Goal: Task Accomplishment & Management: Use online tool/utility

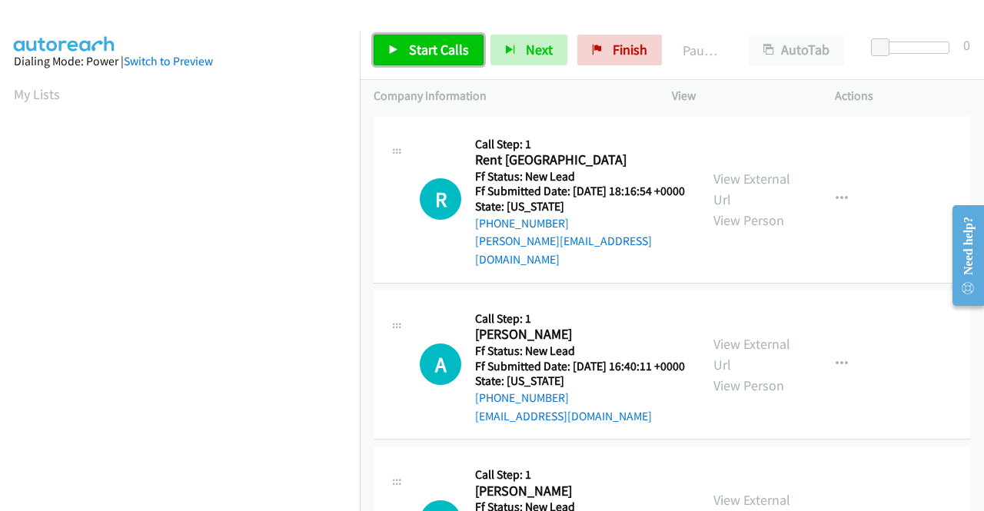
click at [444, 43] on span "Start Calls" at bounding box center [439, 50] width 60 height 18
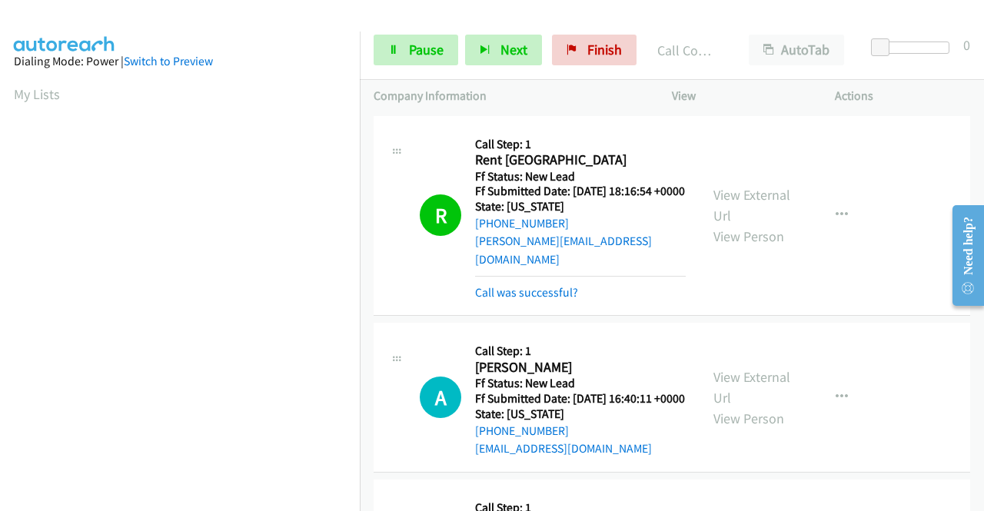
scroll to position [350, 0]
click at [727, 194] on link "View External Url" at bounding box center [751, 205] width 77 height 38
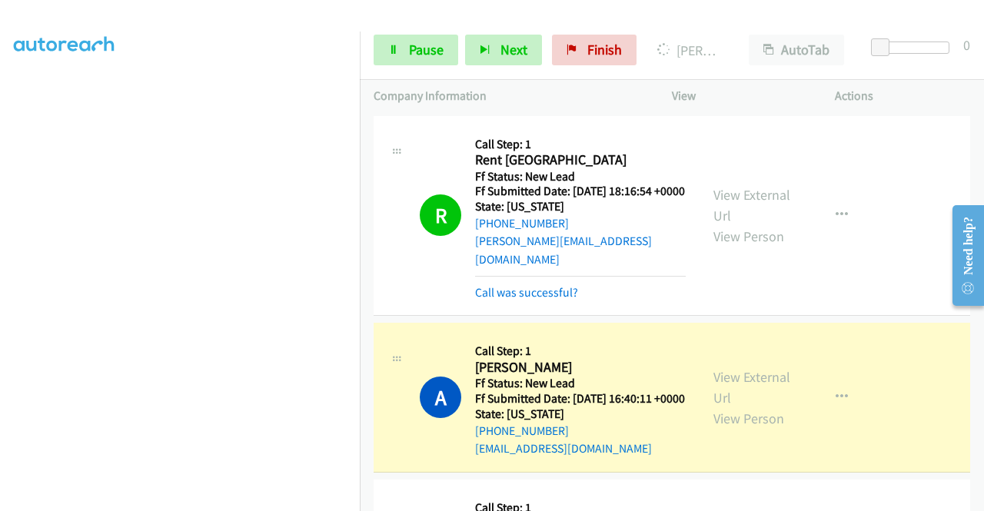
drag, startPoint x: 734, startPoint y: 378, endPoint x: 699, endPoint y: 382, distance: 34.8
click at [727, 387] on link "View External Url" at bounding box center [751, 387] width 77 height 38
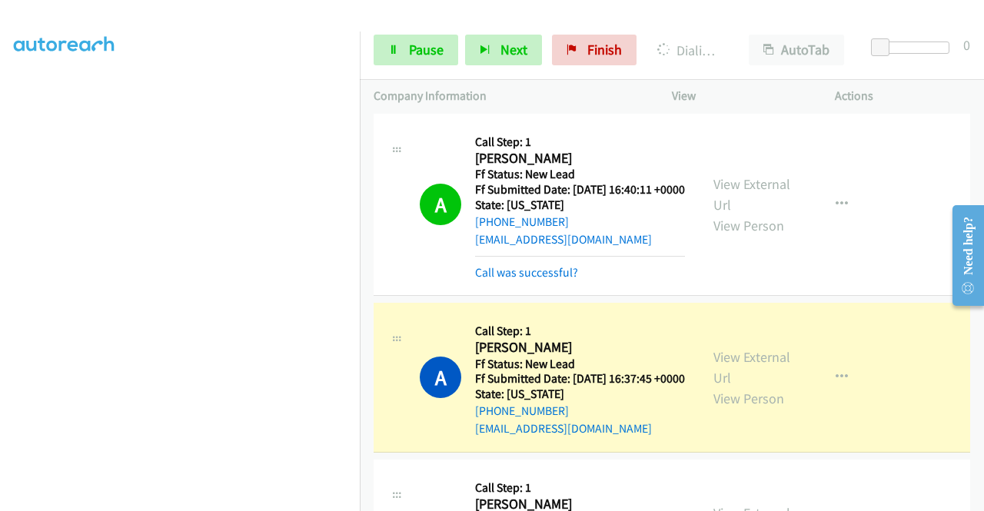
scroll to position [307, 0]
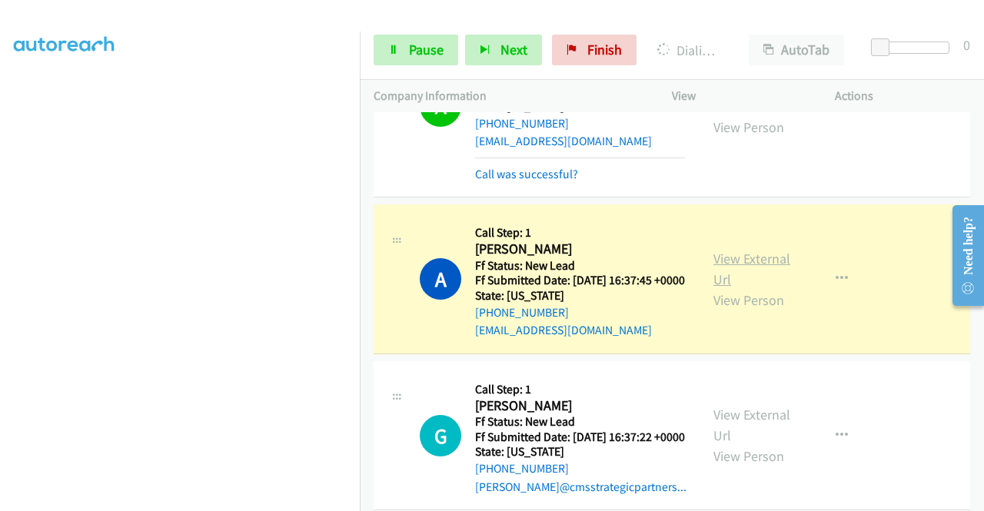
click at [744, 279] on link "View External Url" at bounding box center [751, 269] width 77 height 38
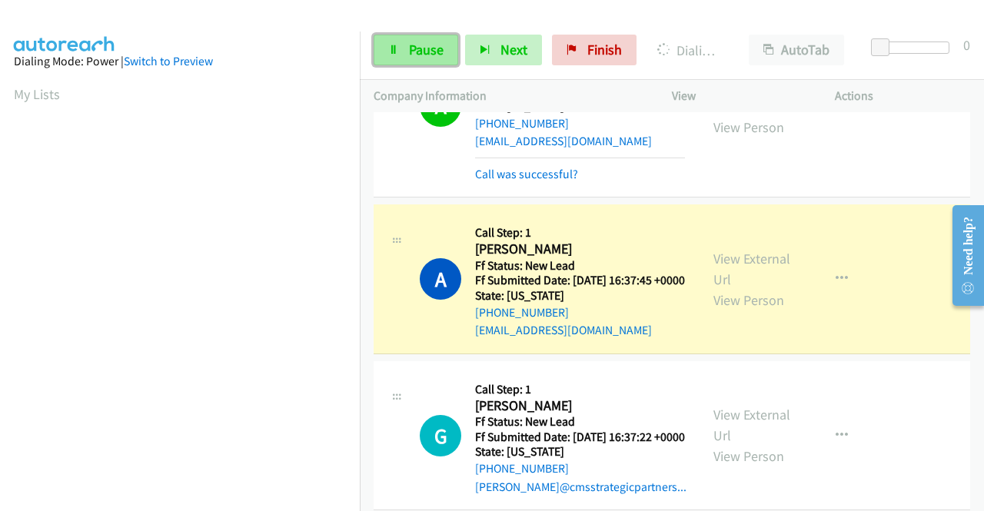
click at [398, 53] on link "Pause" at bounding box center [415, 50] width 85 height 31
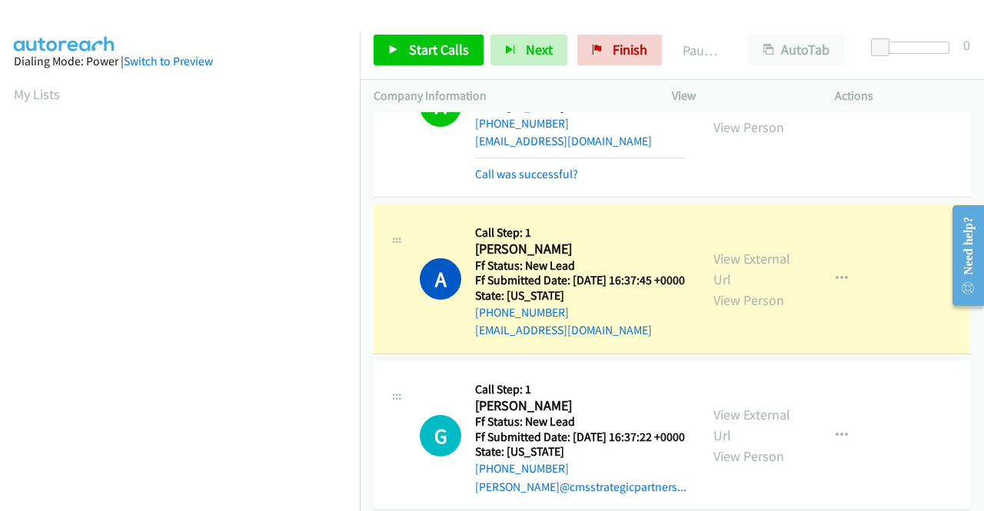
scroll to position [350, 0]
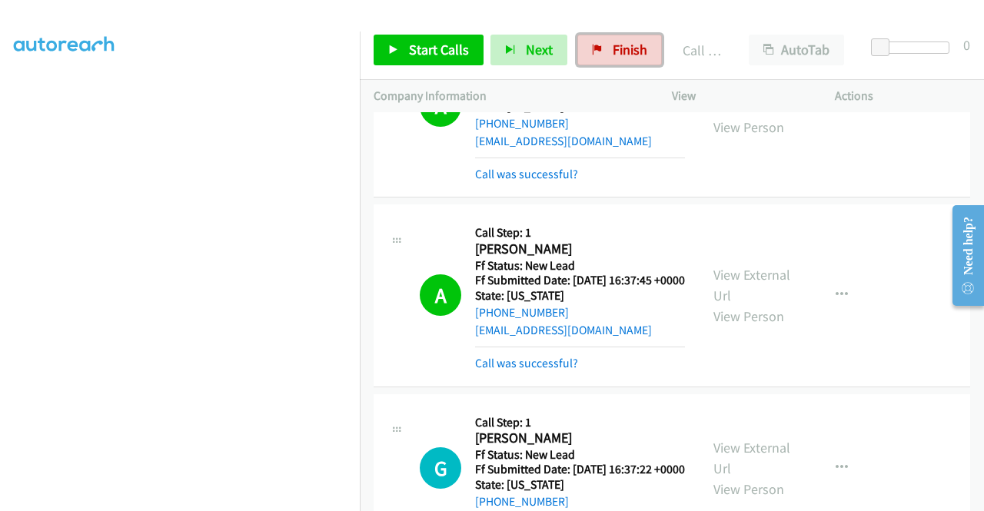
drag, startPoint x: 617, startPoint y: 51, endPoint x: 553, endPoint y: 65, distance: 65.3
click at [617, 51] on span "Finish" at bounding box center [629, 50] width 35 height 18
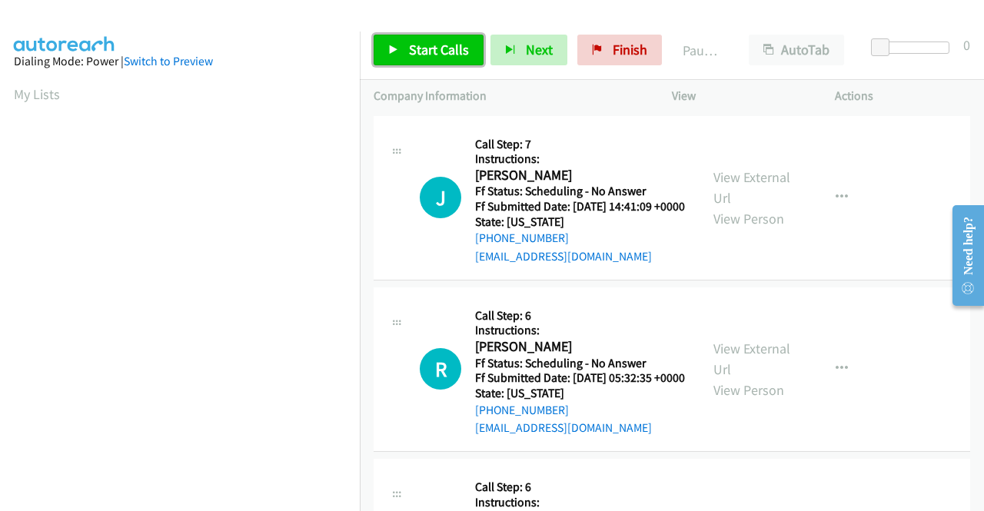
click at [424, 45] on span "Start Calls" at bounding box center [439, 50] width 60 height 18
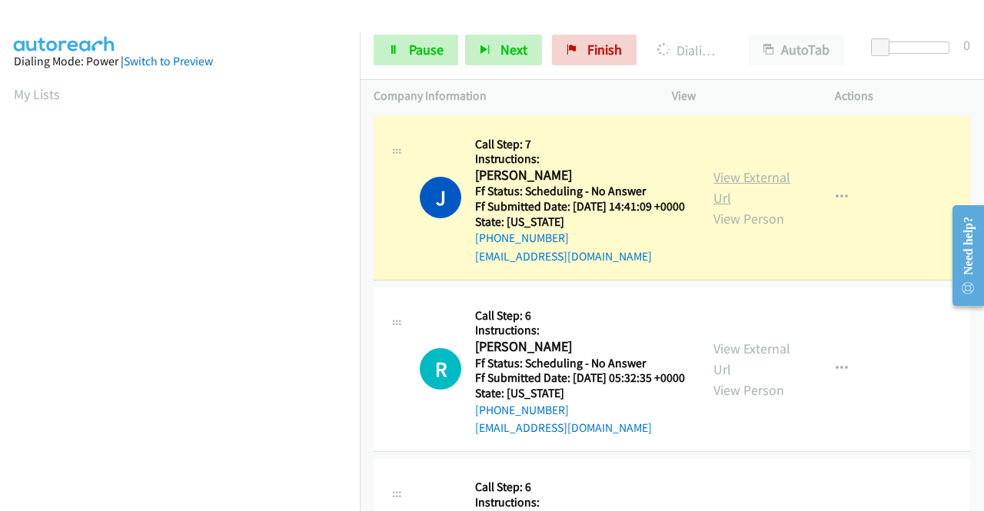
scroll to position [350, 0]
click at [713, 185] on link "View External Url" at bounding box center [751, 187] width 77 height 38
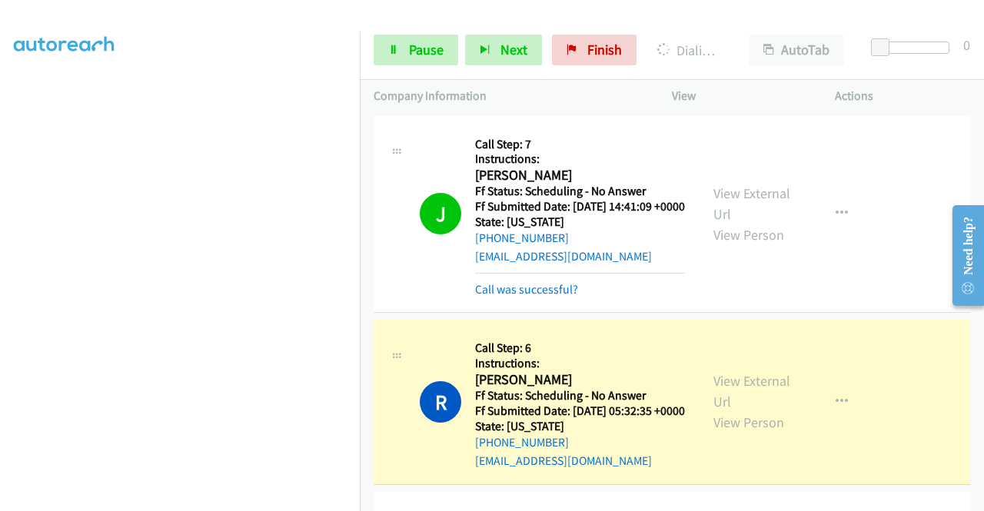
scroll to position [0, 0]
click at [718, 403] on link "View External Url" at bounding box center [751, 391] width 77 height 38
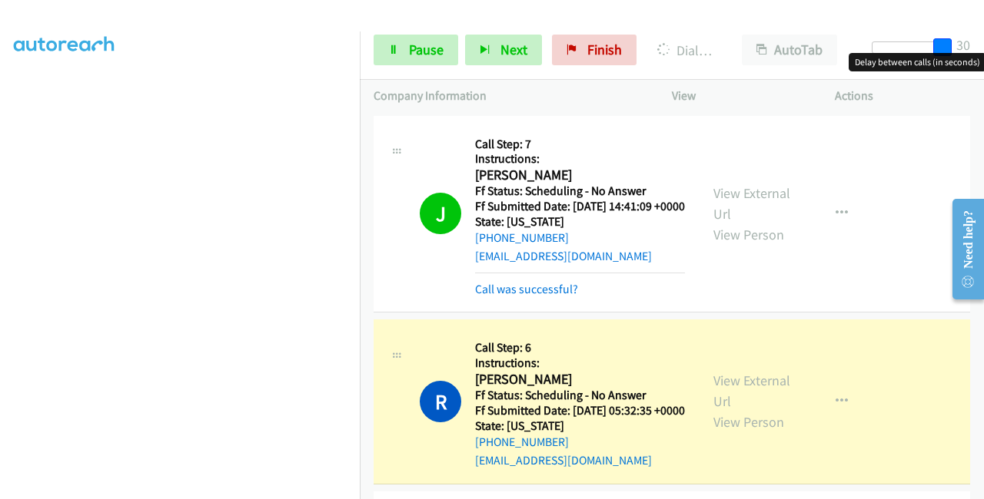
drag, startPoint x: 886, startPoint y: 42, endPoint x: 973, endPoint y: 44, distance: 86.8
click at [973, 44] on div "Start Calls Pause Next Finish Dialing [PERSON_NAME] AutoTab AutoTab 30" at bounding box center [672, 50] width 624 height 59
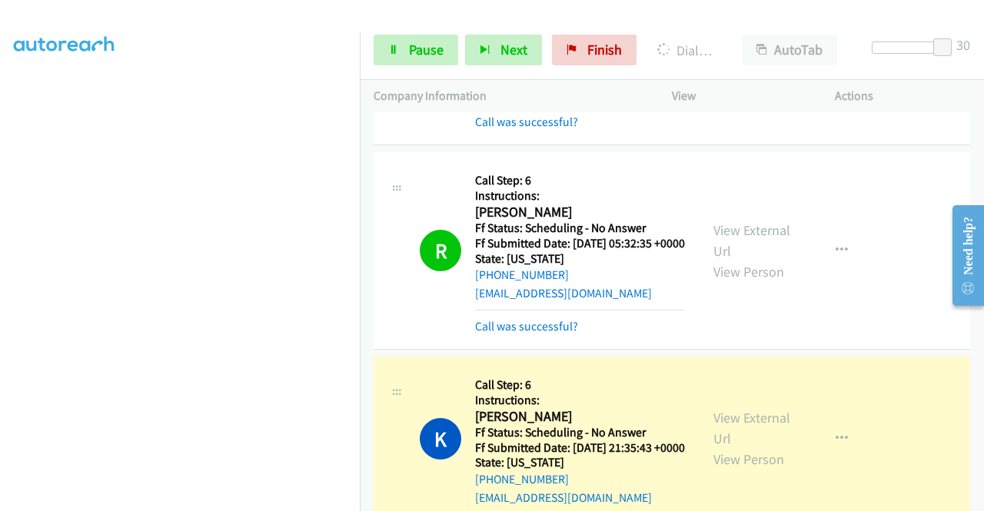
scroll to position [307, 0]
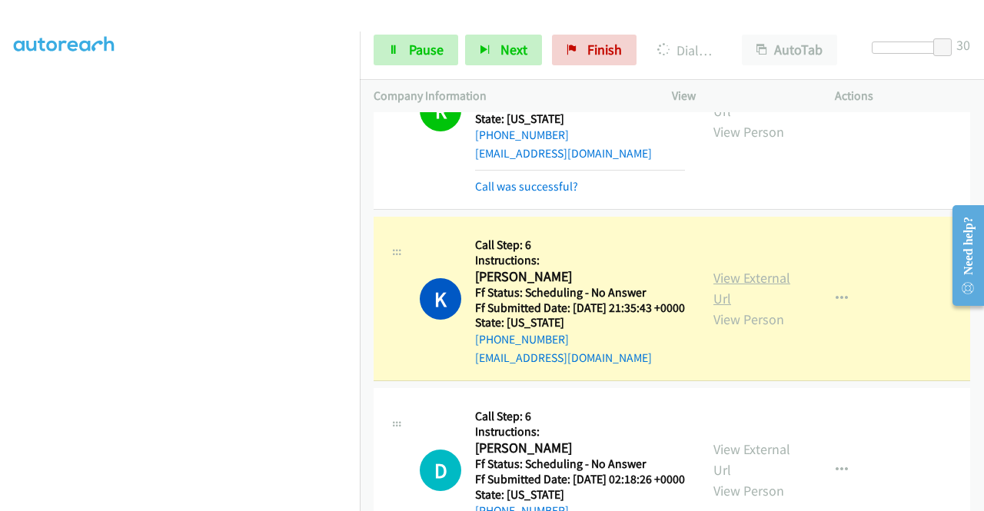
click at [722, 307] on link "View External Url" at bounding box center [751, 288] width 77 height 38
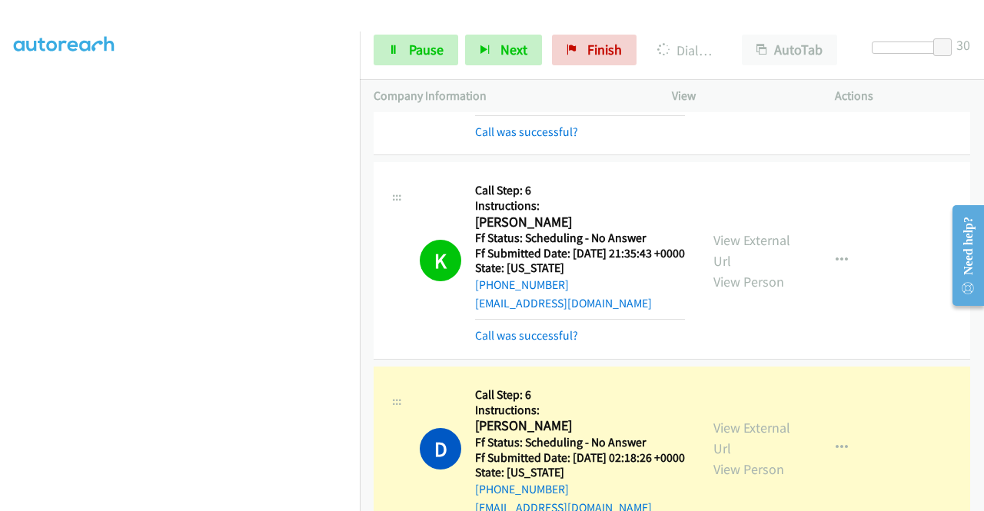
scroll to position [538, 0]
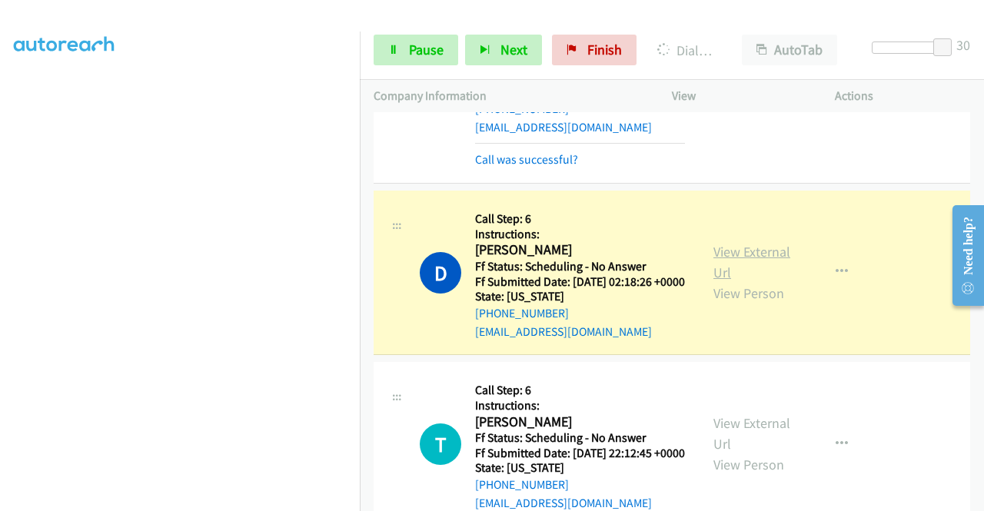
click at [719, 281] on link "View External Url" at bounding box center [751, 262] width 77 height 38
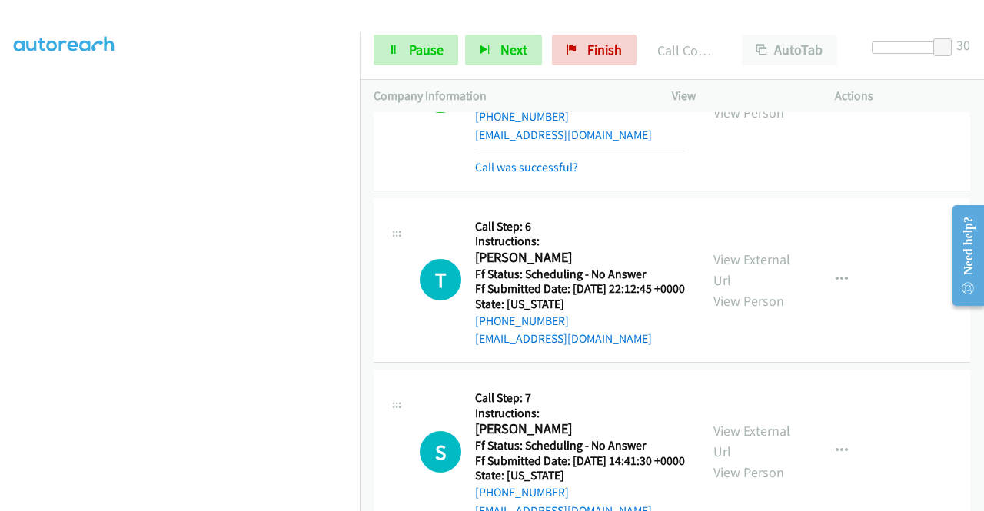
scroll to position [768, 0]
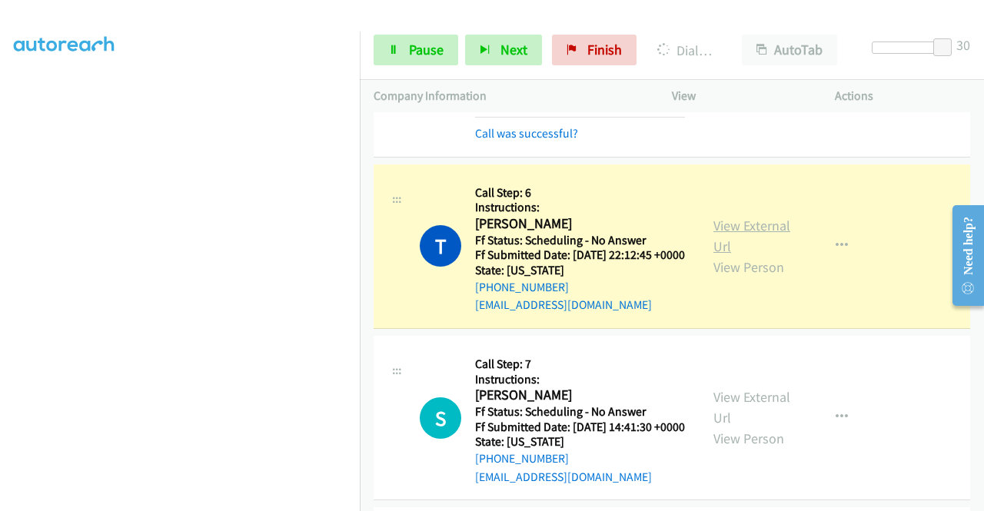
click at [719, 255] on link "View External Url" at bounding box center [751, 236] width 77 height 38
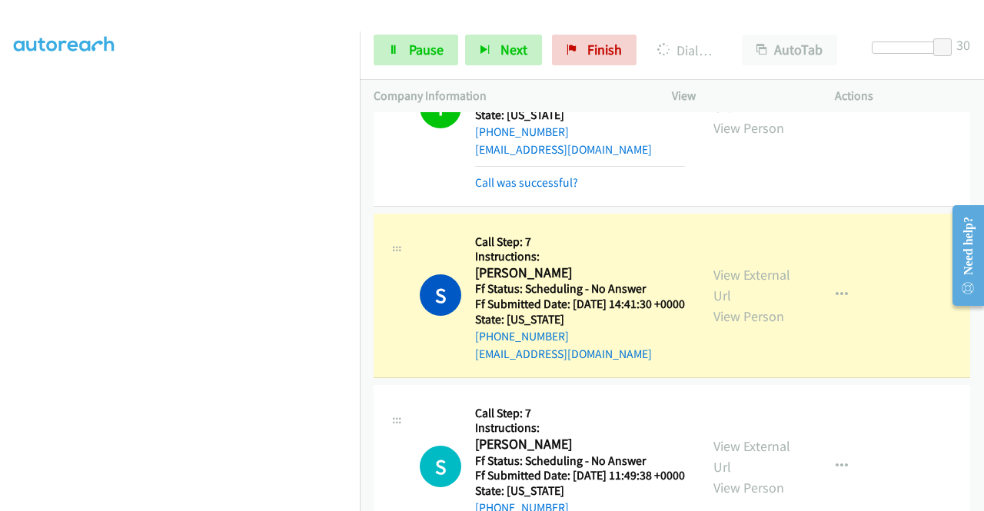
scroll to position [999, 0]
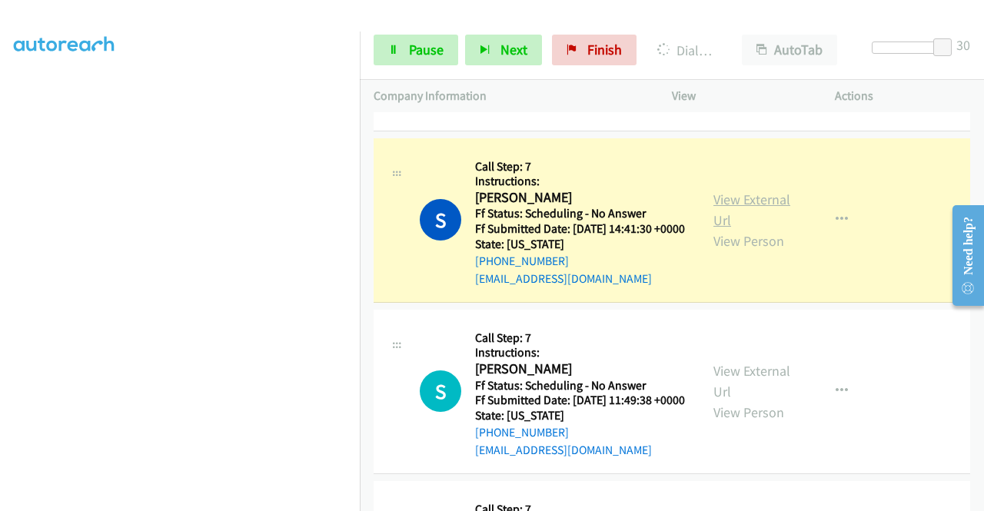
click at [725, 229] on link "View External Url" at bounding box center [751, 210] width 77 height 38
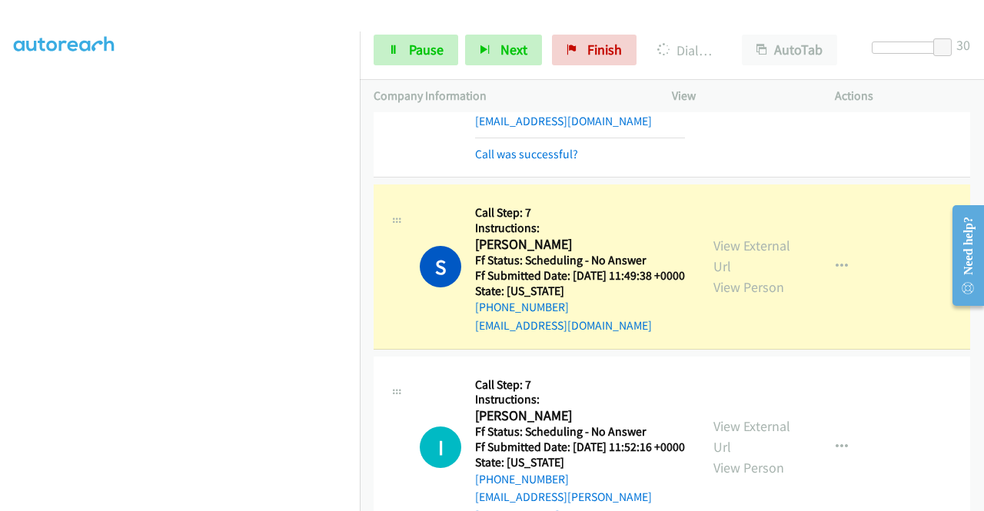
scroll to position [1229, 0]
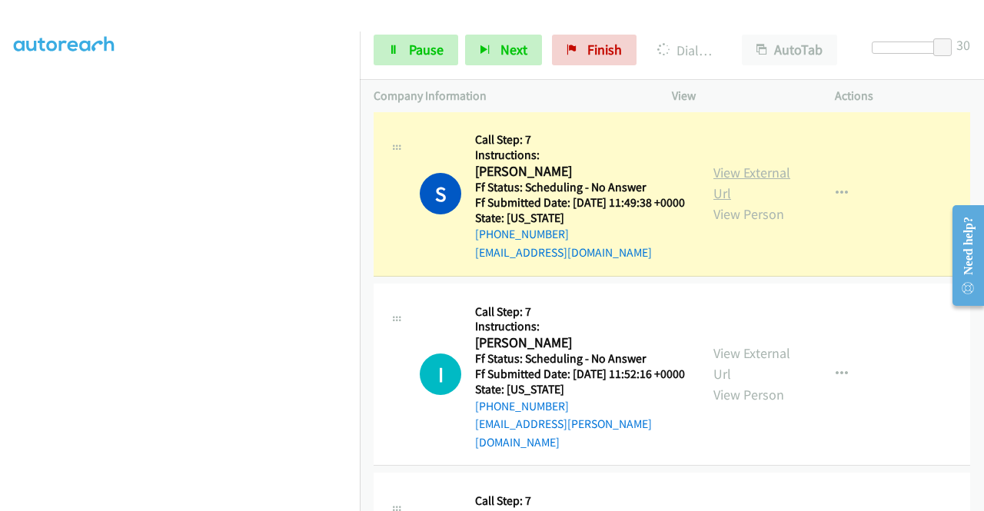
click at [733, 202] on link "View External Url" at bounding box center [751, 183] width 77 height 38
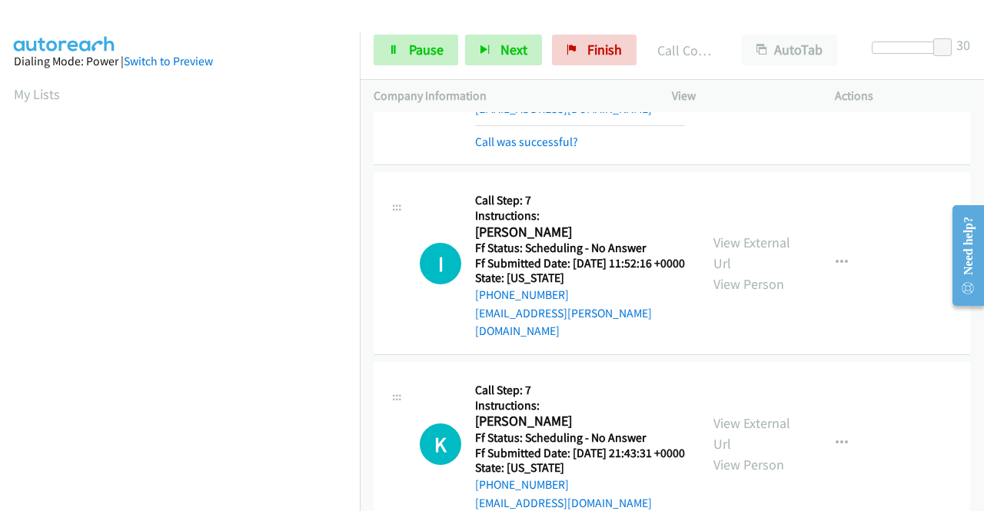
scroll to position [1383, 0]
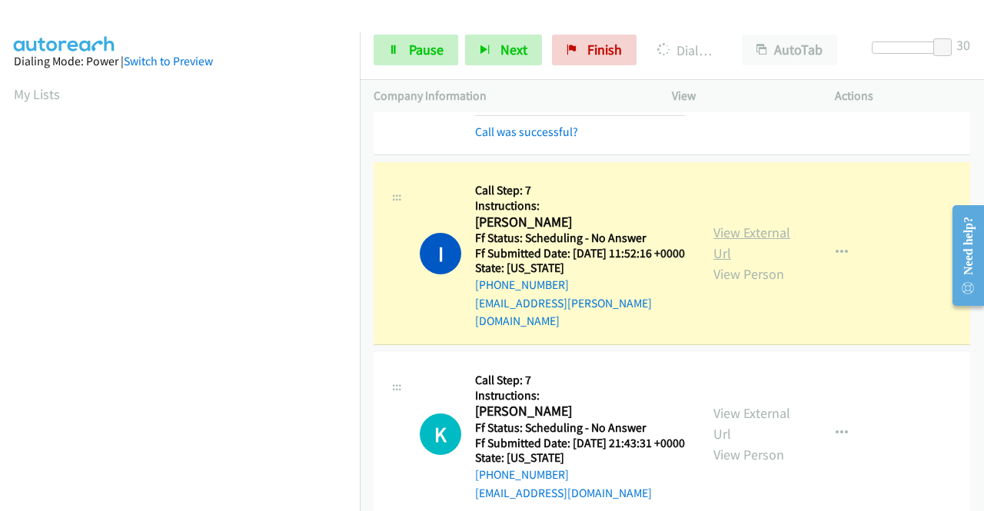
click at [749, 262] on link "View External Url" at bounding box center [751, 243] width 77 height 38
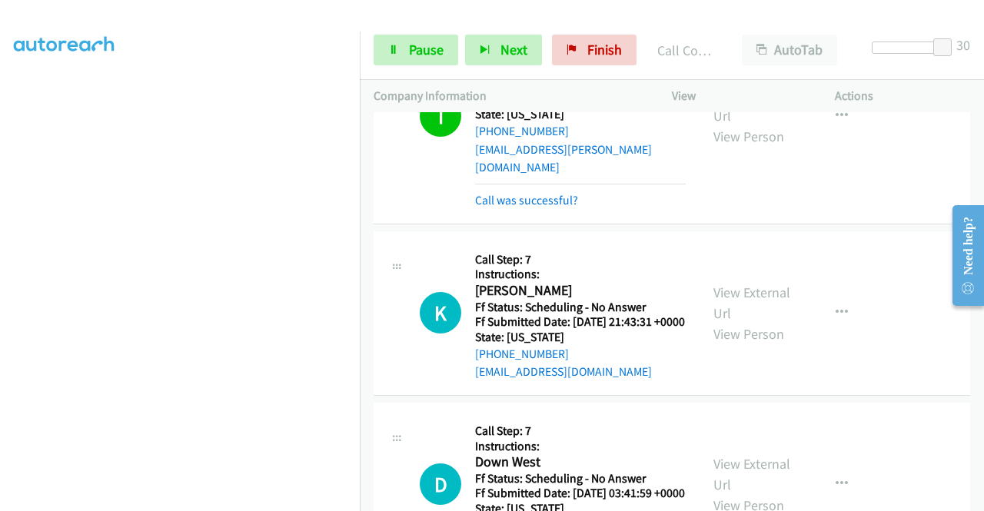
scroll to position [197, 0]
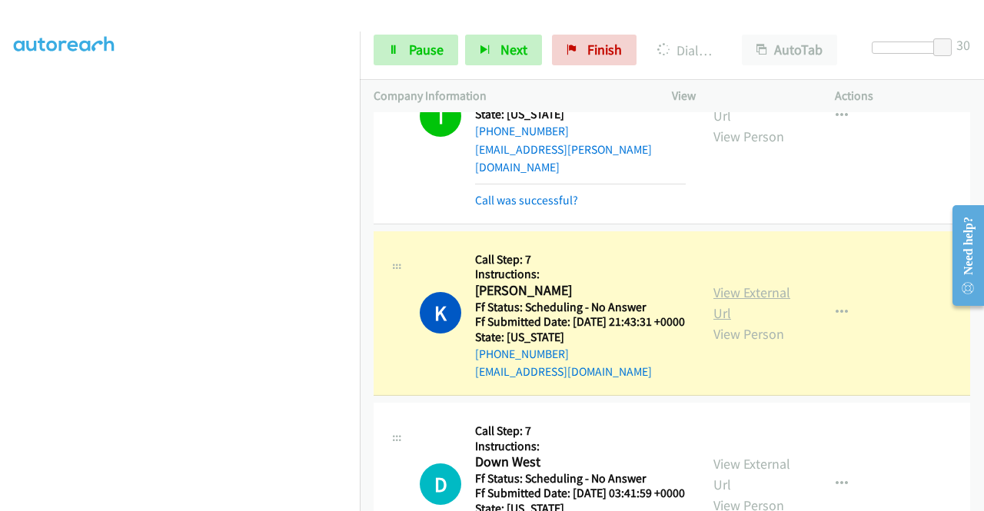
click at [751, 322] on link "View External Url" at bounding box center [751, 303] width 77 height 38
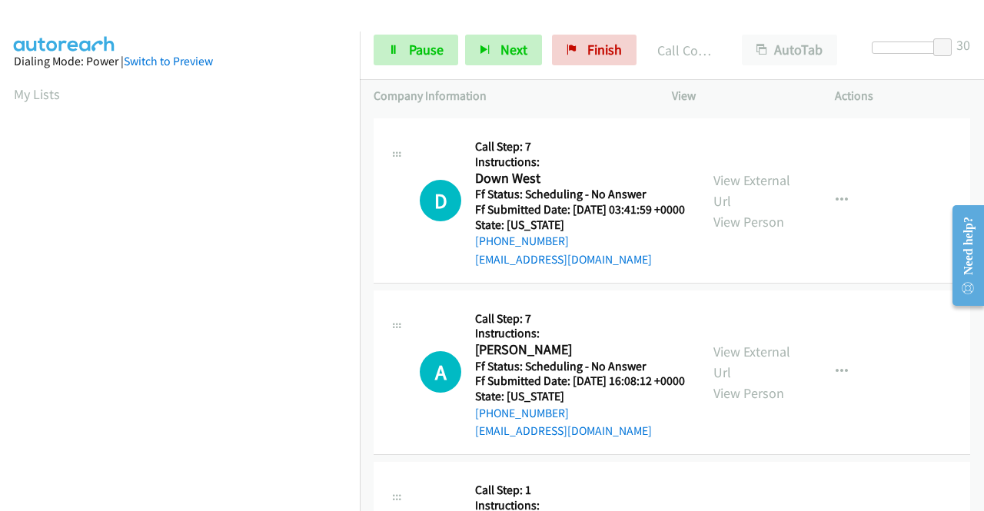
scroll to position [1921, 0]
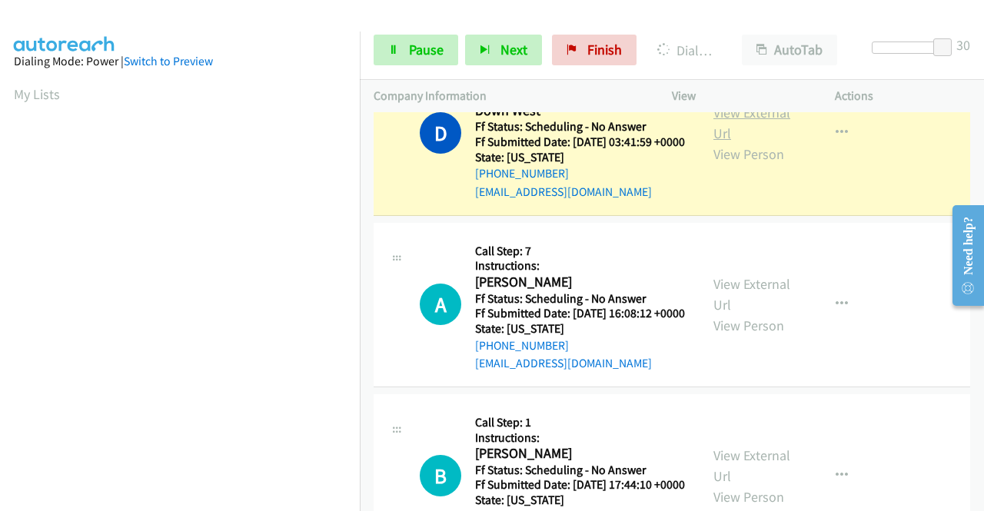
click at [715, 142] on link "View External Url" at bounding box center [751, 123] width 77 height 38
click at [420, 56] on span "Pause" at bounding box center [426, 50] width 35 height 18
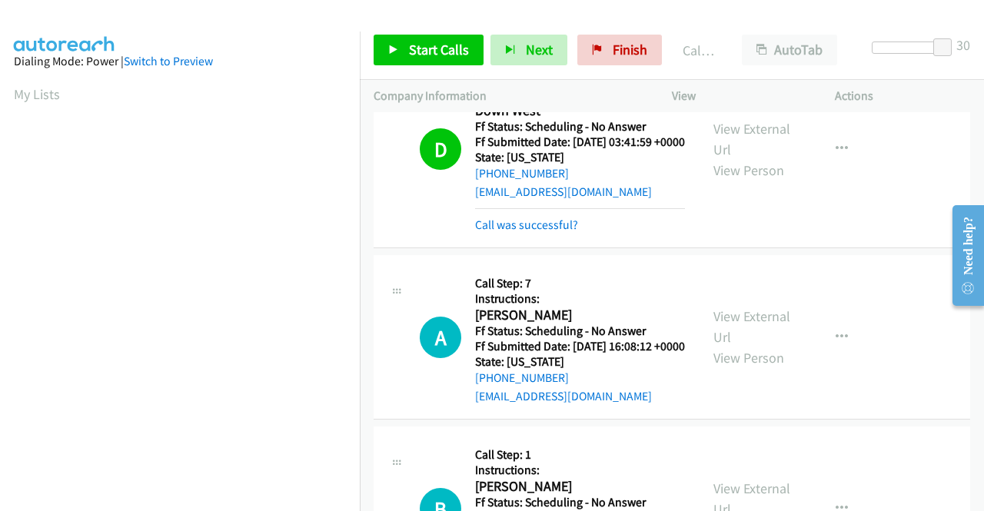
scroll to position [350, 0]
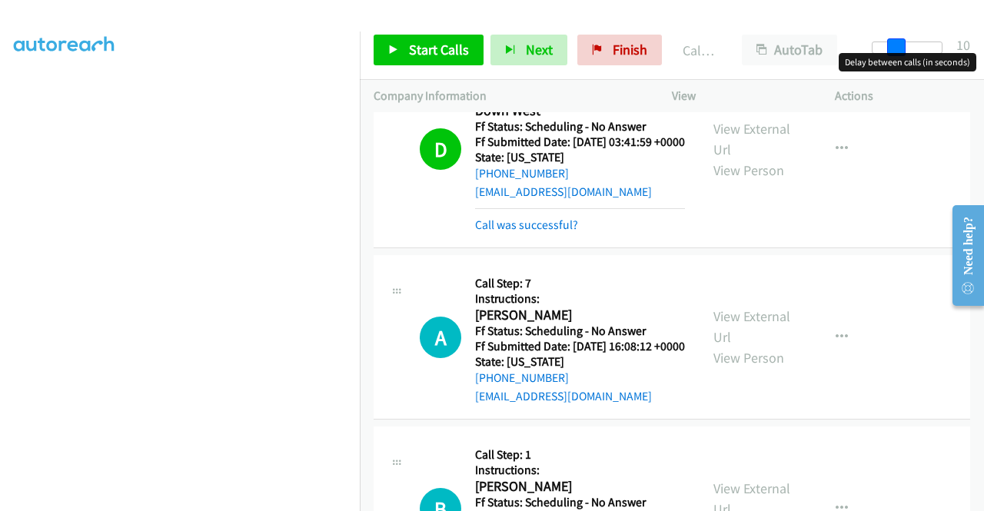
drag, startPoint x: 899, startPoint y: 53, endPoint x: 834, endPoint y: 70, distance: 67.5
click at [834, 70] on div "Start Calls Pause Next Finish Call Completed AutoTab AutoTab 10" at bounding box center [672, 50] width 624 height 59
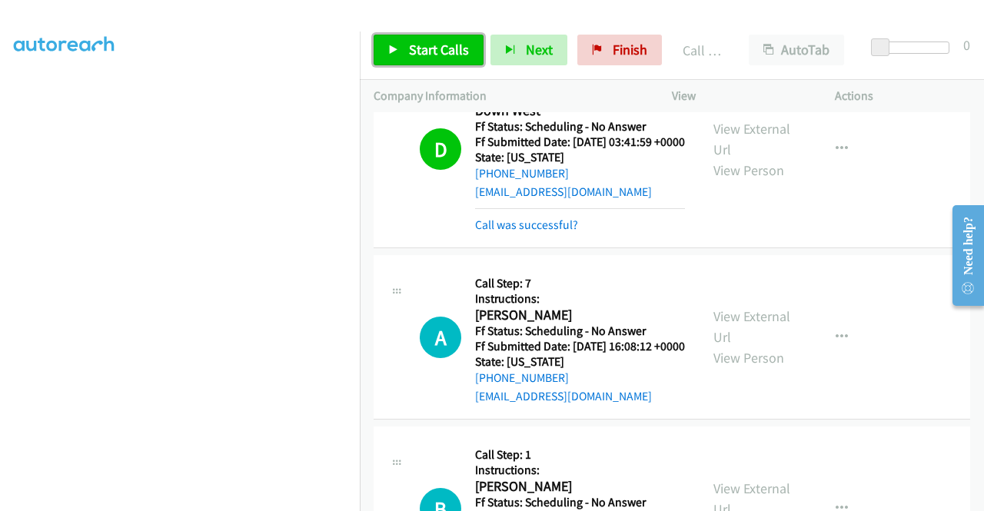
click at [410, 60] on link "Start Calls" at bounding box center [428, 50] width 110 height 31
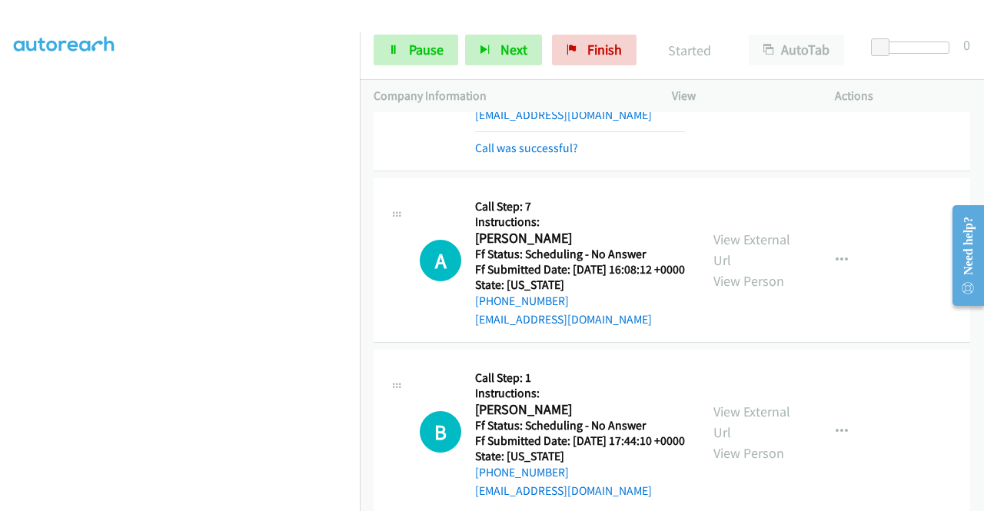
scroll to position [197, 0]
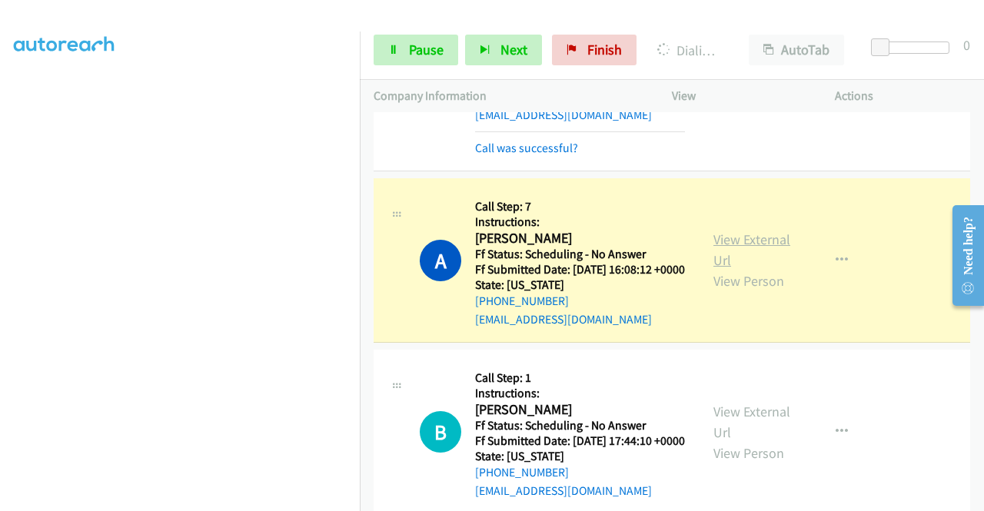
click at [759, 269] on link "View External Url" at bounding box center [751, 250] width 77 height 38
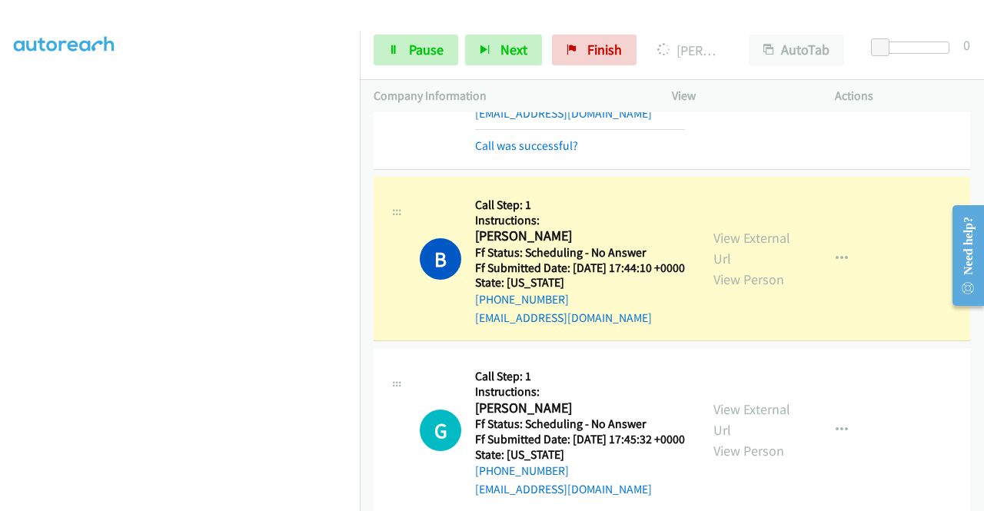
scroll to position [2228, 0]
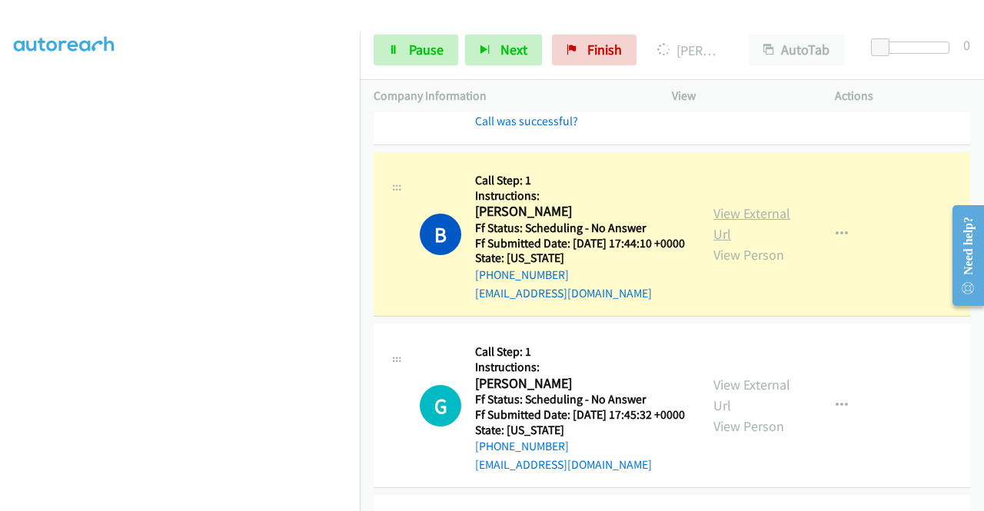
click at [768, 243] on link "View External Url" at bounding box center [751, 223] width 77 height 38
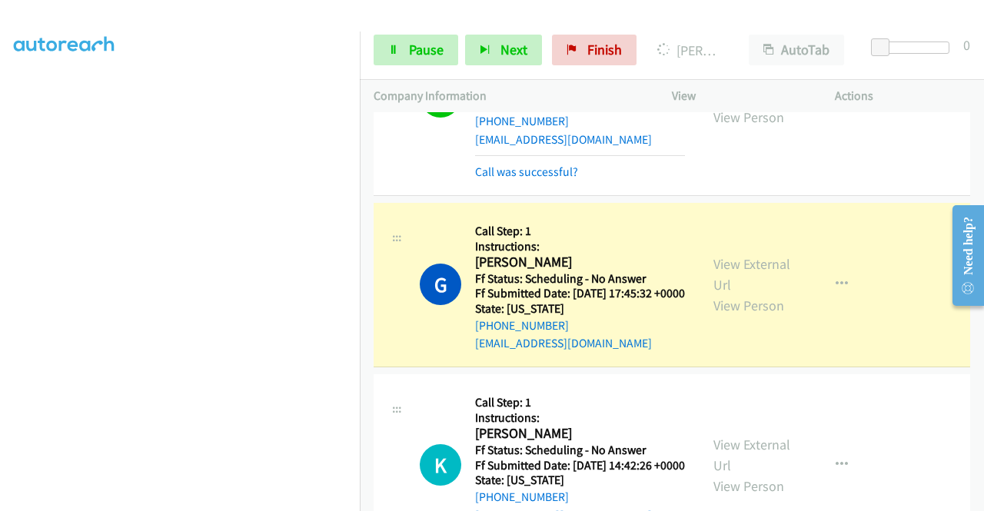
scroll to position [2459, 0]
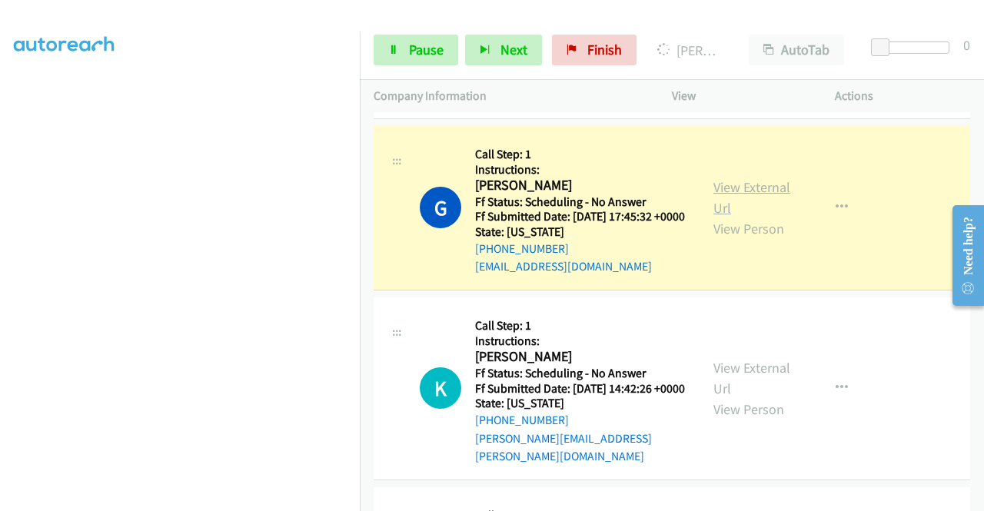
click at [755, 217] on link "View External Url" at bounding box center [751, 197] width 77 height 38
click at [415, 50] on span "Pause" at bounding box center [426, 50] width 35 height 18
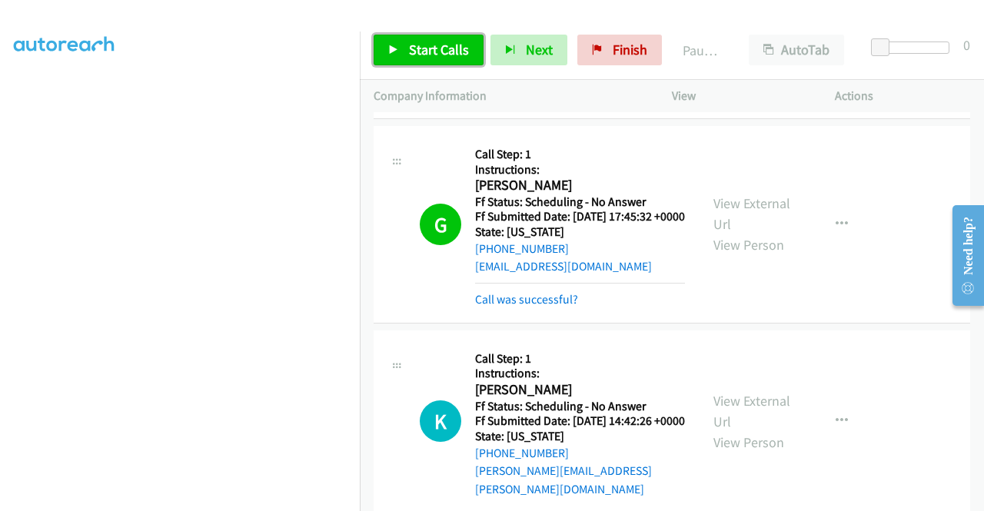
click at [418, 45] on span "Start Calls" at bounding box center [439, 50] width 60 height 18
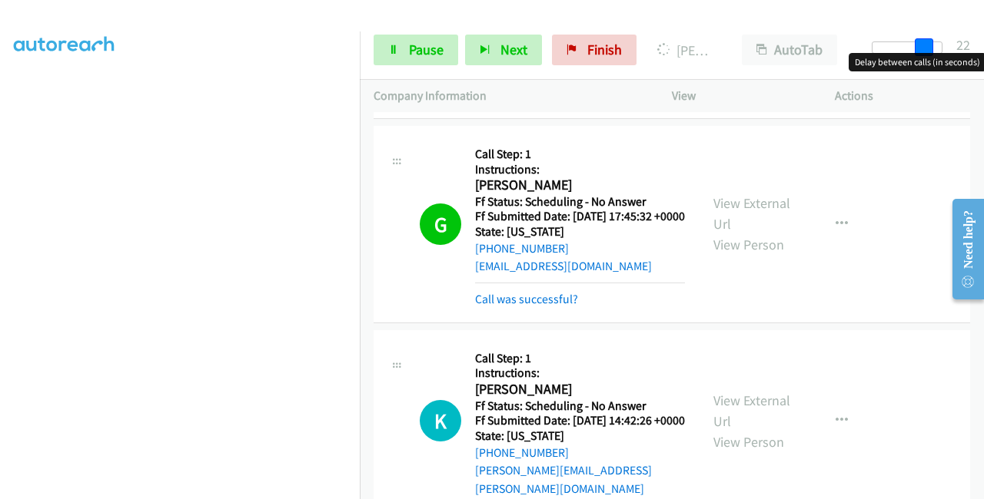
drag, startPoint x: 906, startPoint y: 45, endPoint x: 983, endPoint y: 47, distance: 76.9
click at [983, 47] on div "Start Calls Pause Next Finish Dialing [PERSON_NAME] AutoTab AutoTab 22" at bounding box center [672, 50] width 624 height 59
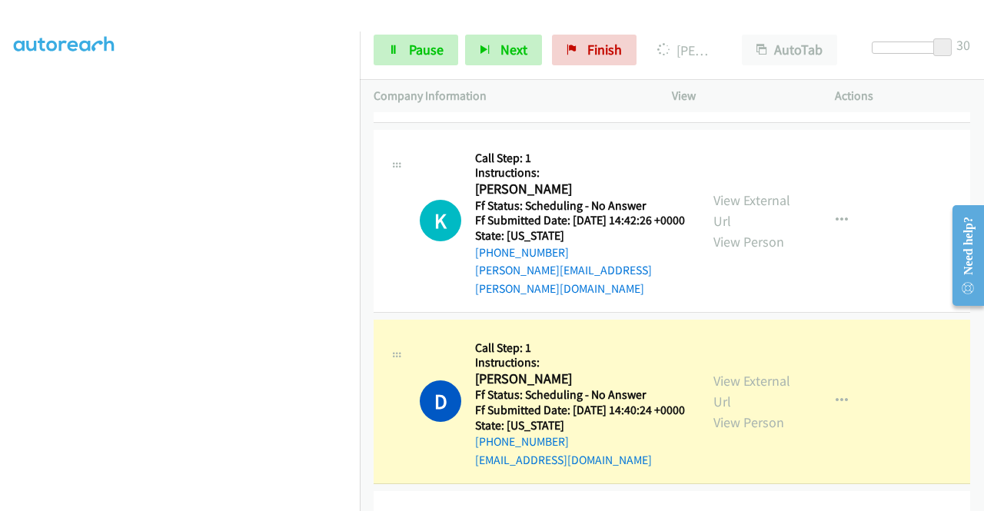
scroll to position [2766, 0]
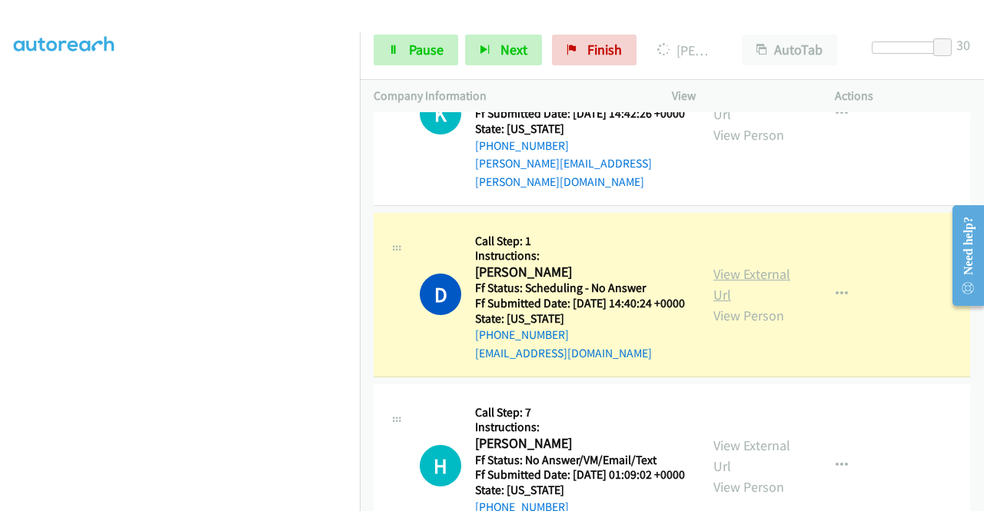
click at [738, 304] on link "View External Url" at bounding box center [751, 284] width 77 height 38
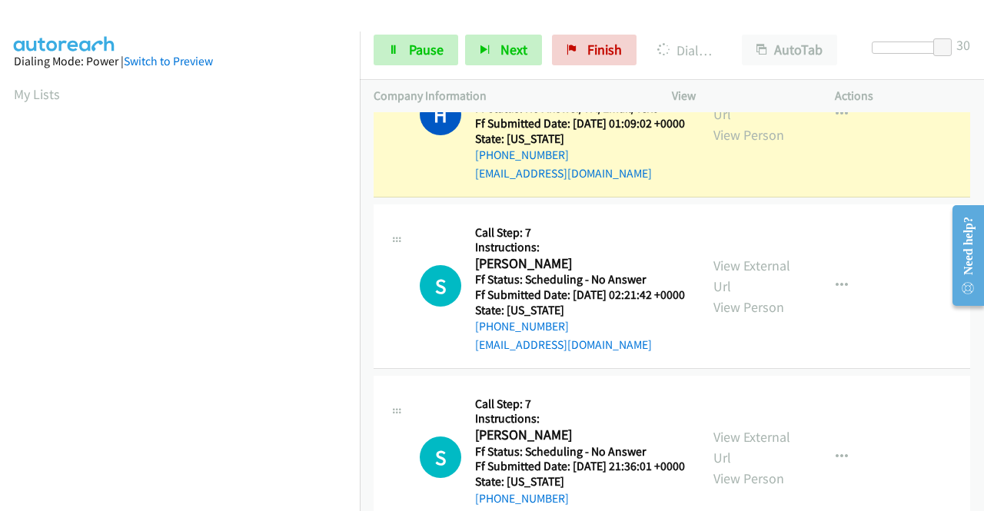
scroll to position [350, 0]
click at [742, 123] on link "View External Url" at bounding box center [751, 104] width 77 height 38
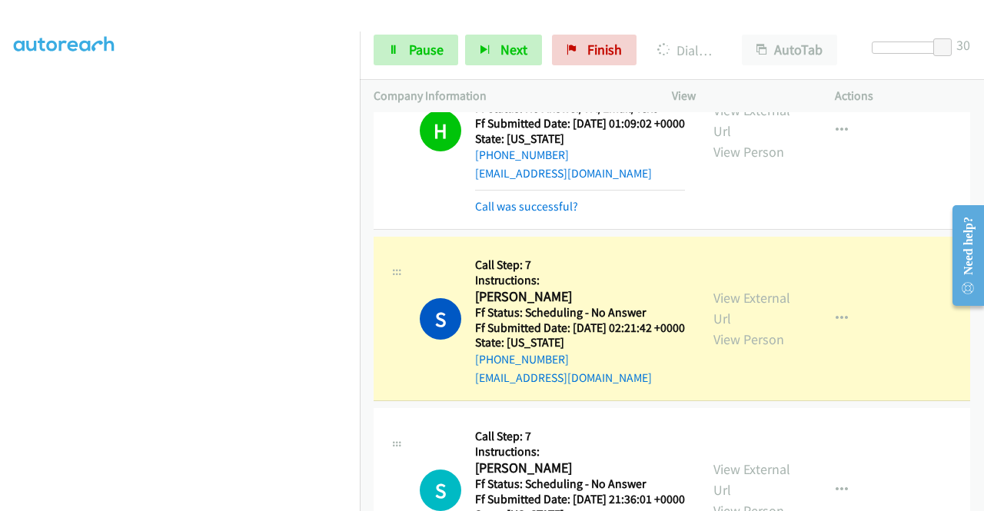
scroll to position [3381, 0]
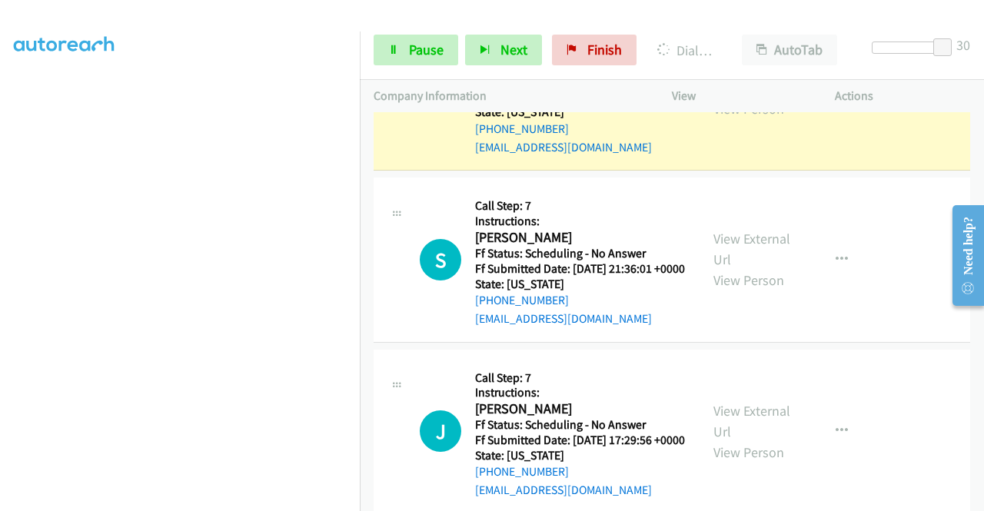
click at [751, 97] on link "View External Url" at bounding box center [751, 77] width 77 height 38
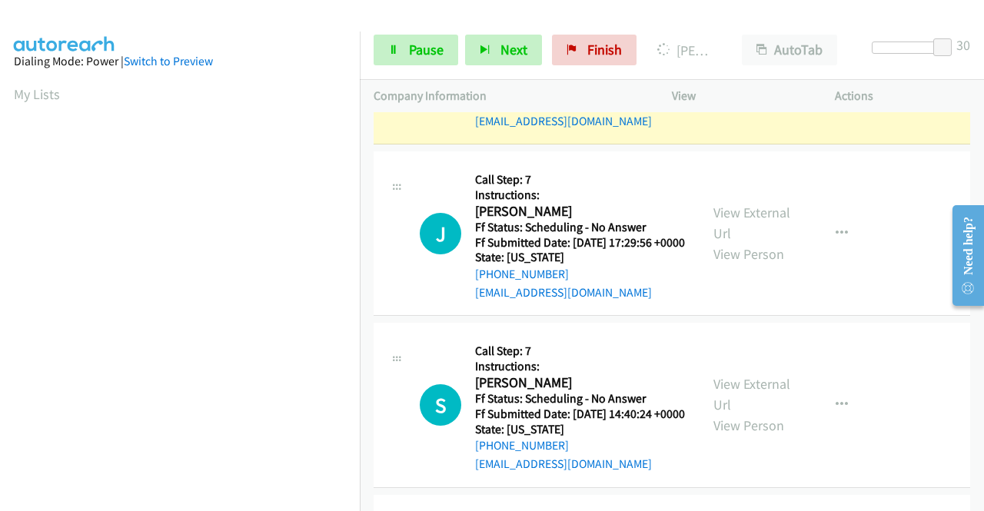
scroll to position [350, 0]
click at [742, 71] on link "View External Url" at bounding box center [751, 51] width 77 height 38
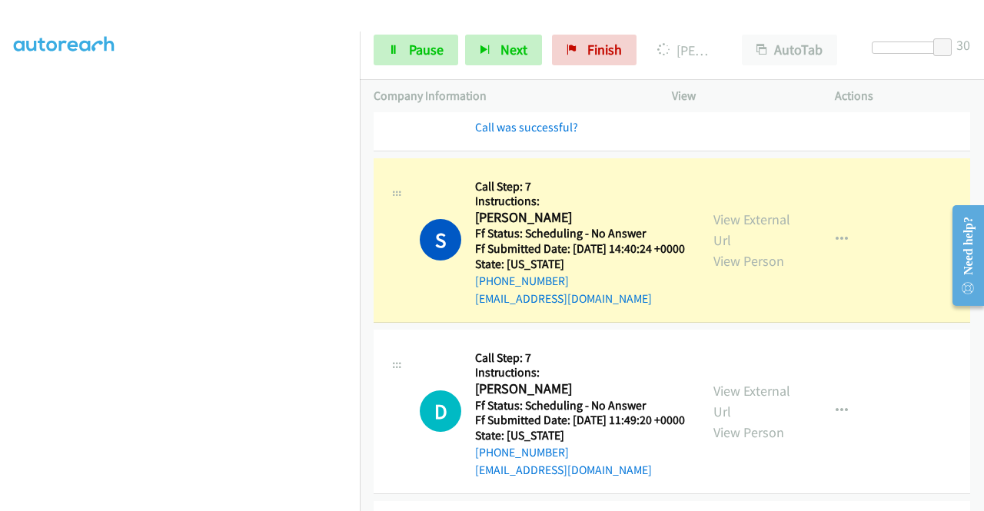
click at [739, 61] on link "View External Url" at bounding box center [751, 41] width 77 height 38
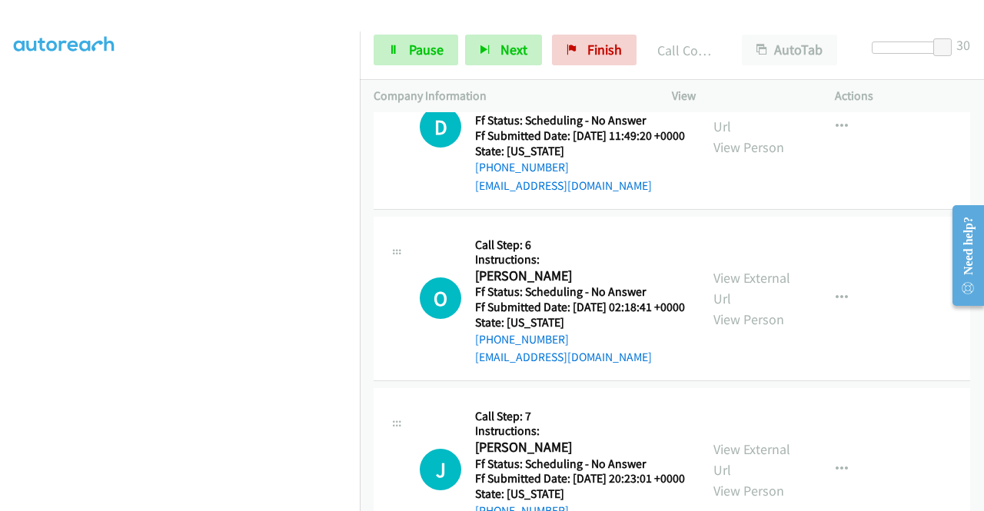
scroll to position [3996, 0]
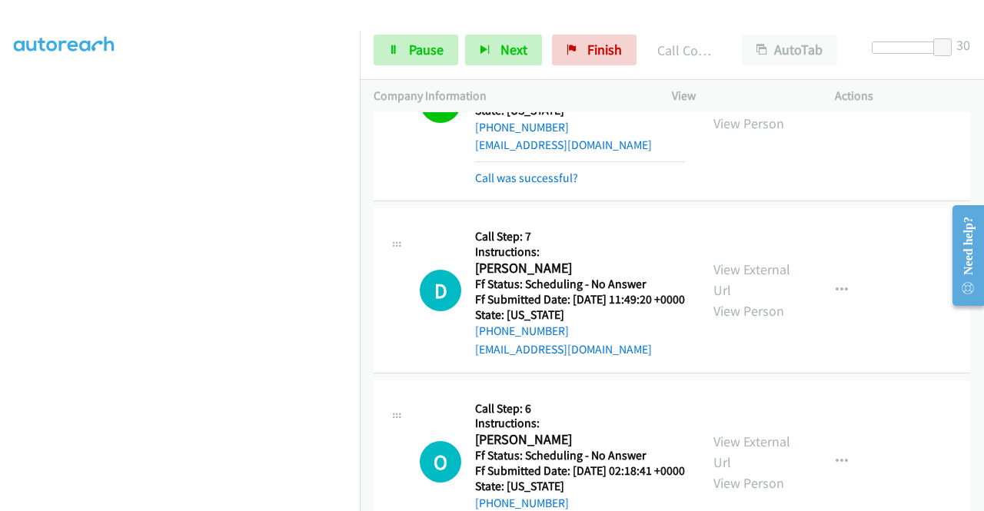
click at [763, 111] on link "View External Url" at bounding box center [751, 92] width 77 height 38
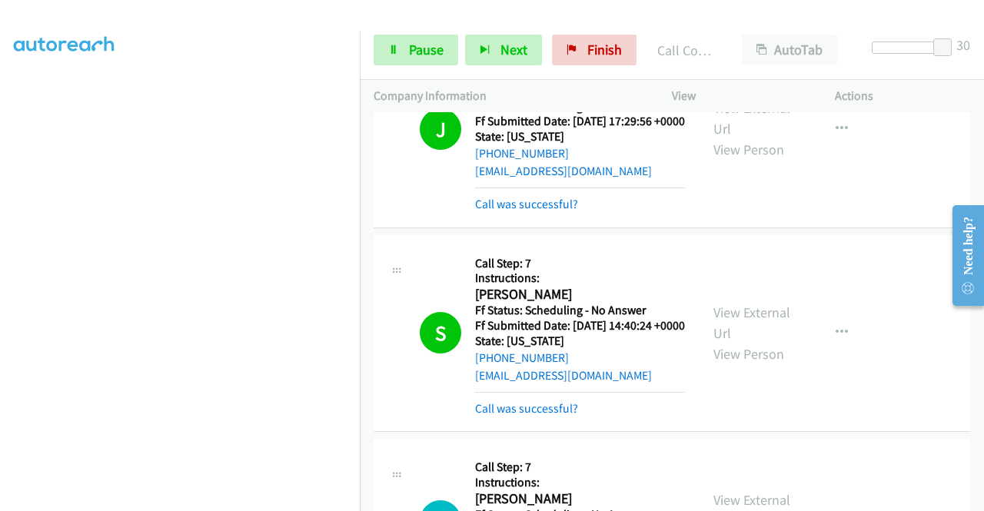
scroll to position [3611, 0]
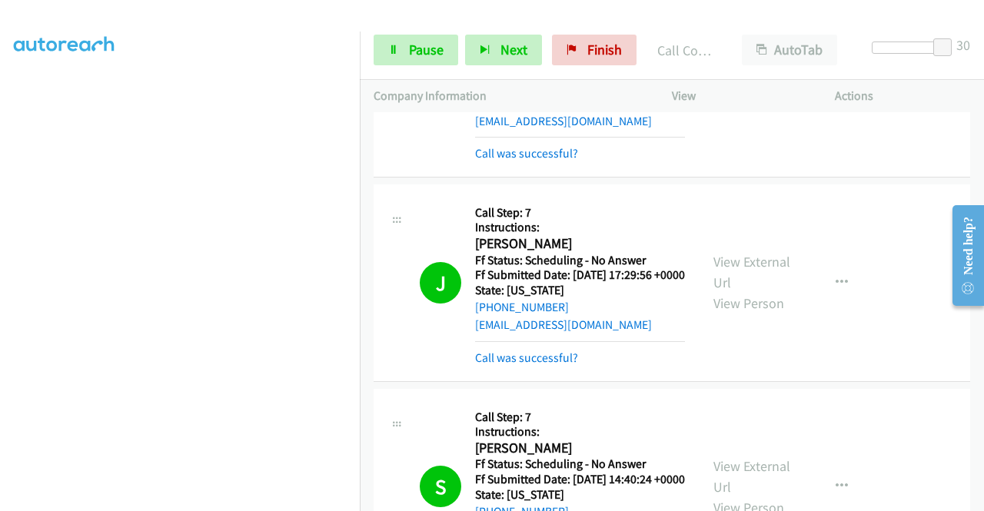
click at [748, 87] on link "View External Url" at bounding box center [751, 67] width 77 height 38
click at [396, 48] on icon at bounding box center [393, 50] width 11 height 11
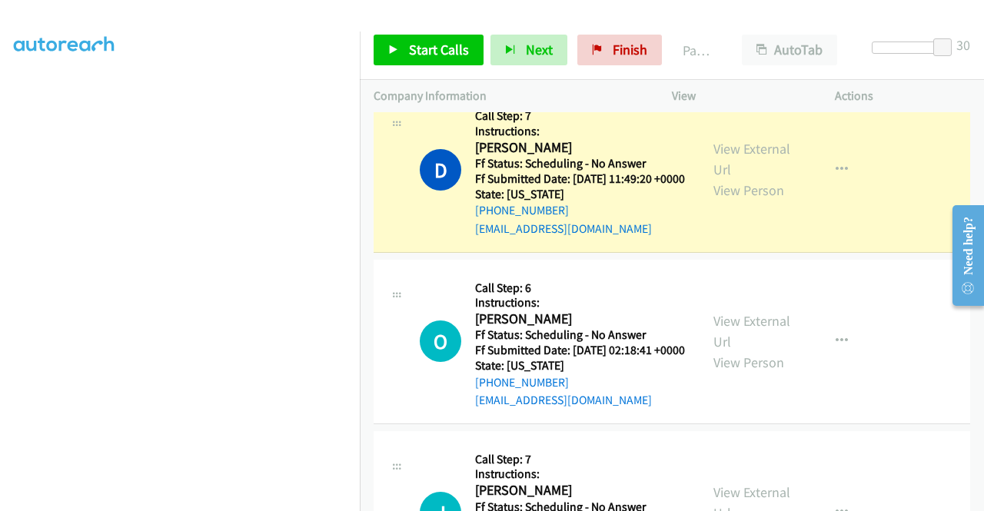
scroll to position [4149, 0]
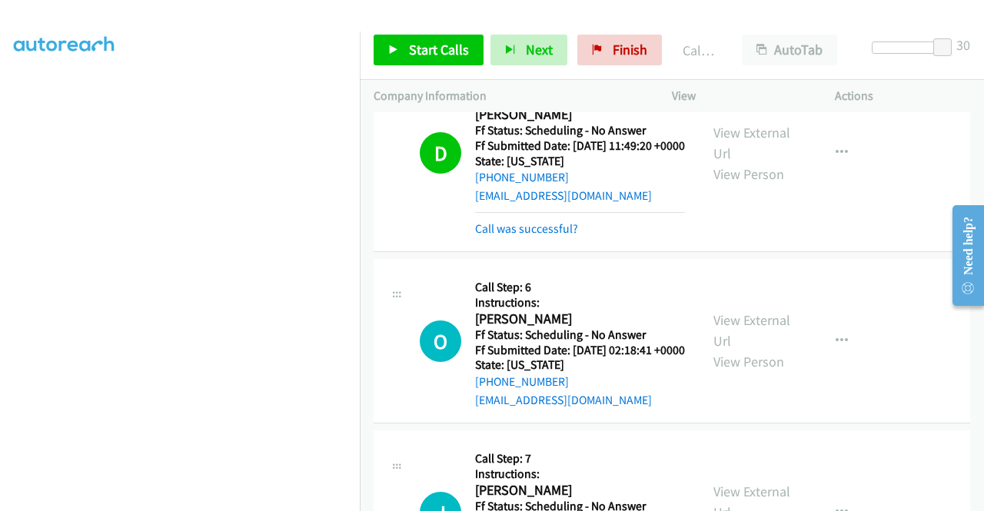
click at [740, 237] on div "View External Url View Person View External Url Email Schedule/Manage Callback …" at bounding box center [787, 152] width 177 height 169
click at [729, 162] on link "View External Url" at bounding box center [751, 143] width 77 height 38
